Goal: Book appointment/travel/reservation

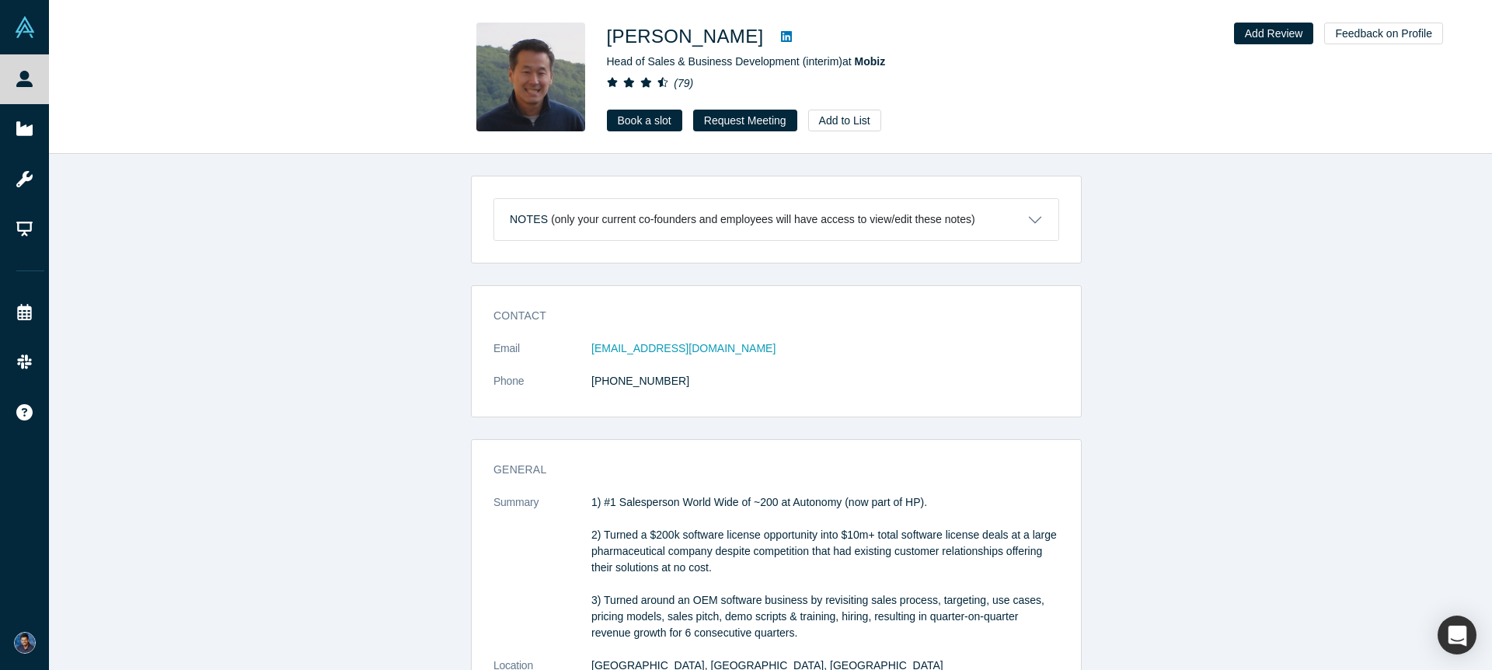
click at [775, 33] on link at bounding box center [786, 36] width 23 height 19
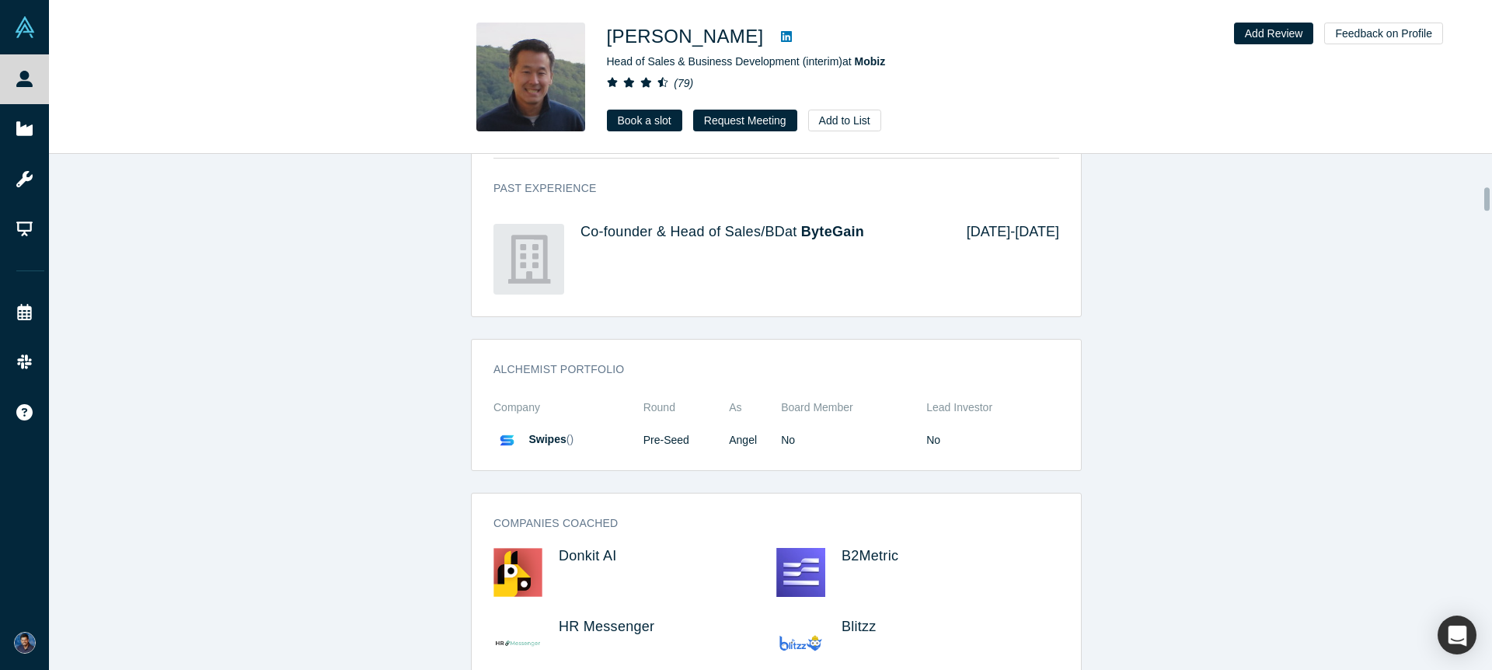
scroll to position [1091, 0]
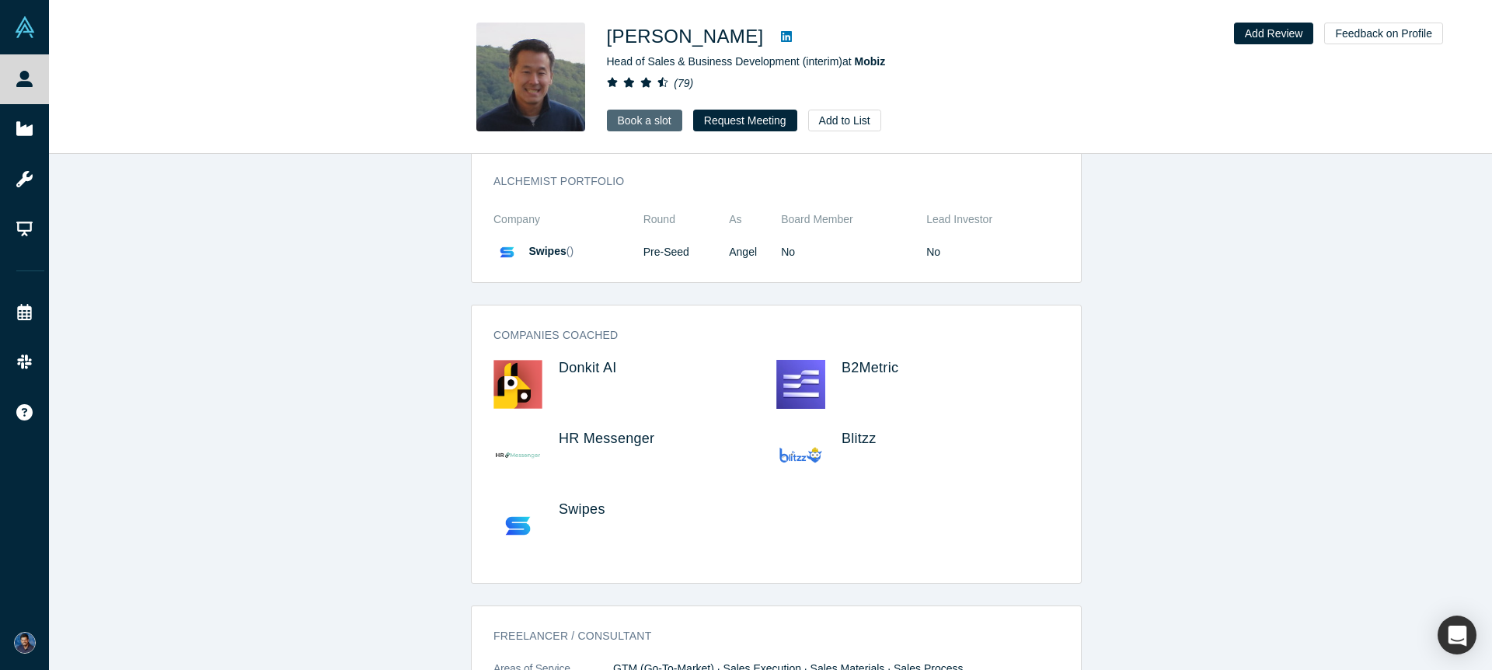
click at [635, 122] on link "Book a slot" at bounding box center [644, 121] width 75 height 22
